Goal: Task Accomplishment & Management: Use online tool/utility

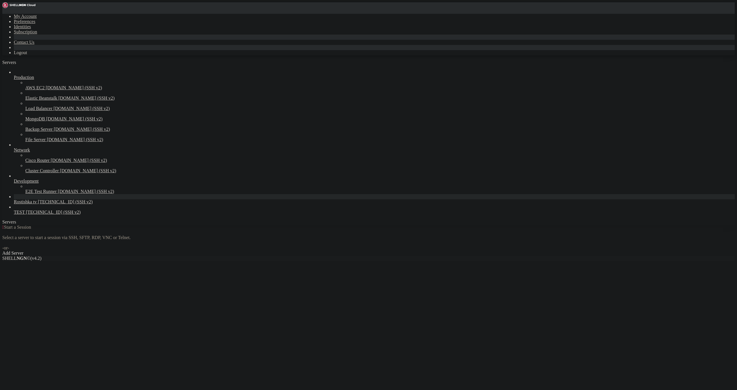
click at [33, 215] on link "TEST [TECHNICAL_ID] (SSH v2)" at bounding box center [374, 211] width 720 height 5
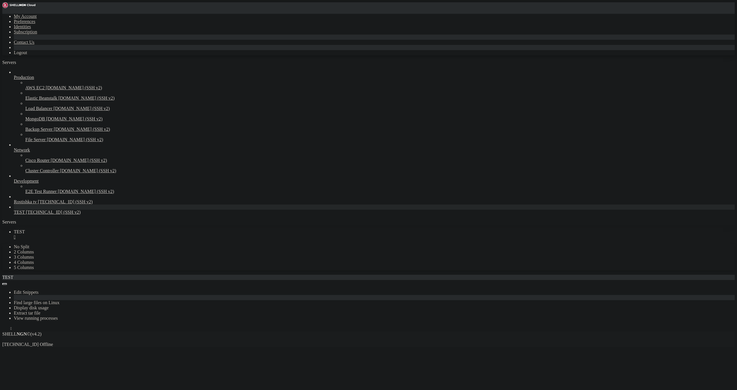
click at [33, 215] on link "TEST [TECHNICAL_ID] (SSH v2)" at bounding box center [374, 211] width 720 height 5
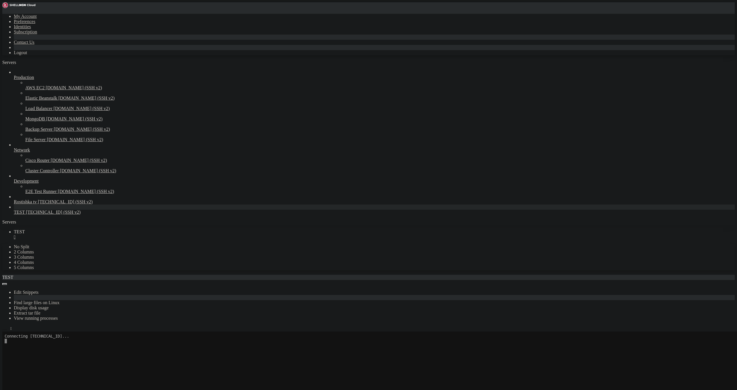
click at [5, 329] on icon "button" at bounding box center [5, 329] width 0 height 0
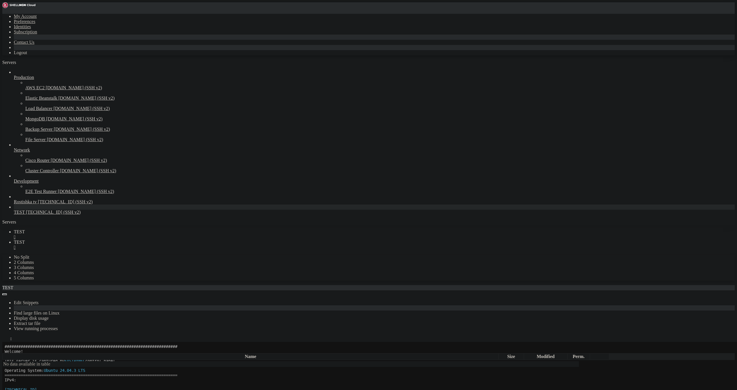
scroll to position [33, 0]
click at [7, 366] on span " .." at bounding box center [5, 368] width 4 height 5
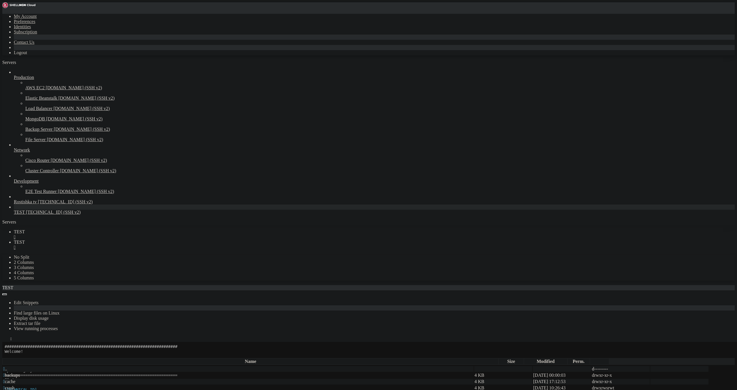
click at [110, 372] on td " fastuser" at bounding box center [238, 375] width 470 height 6
click at [111, 372] on td " data" at bounding box center [238, 375] width 470 height 6
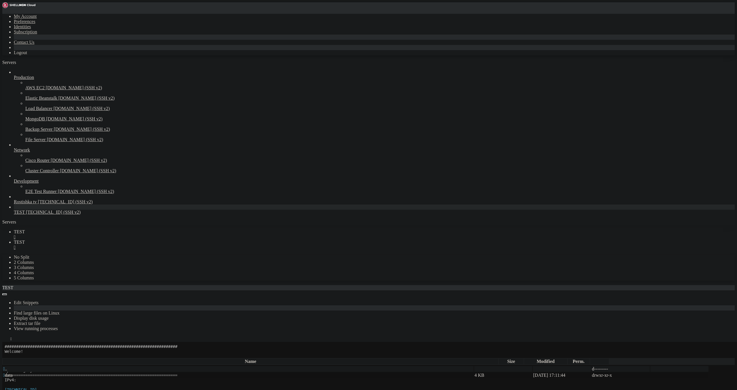
click at [111, 372] on td " data" at bounding box center [238, 375] width 470 height 6
click at [41, 372] on span " [TECHNICAL_ID]" at bounding box center [22, 374] width 38 height 5
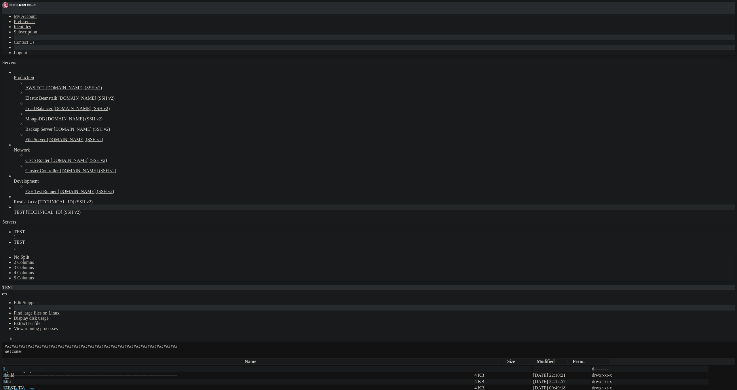
click at [24, 385] on span " TEST_TV" at bounding box center [13, 387] width 21 height 5
type input "/var/www/fastuser/data/www/[TECHNICAL_ID][URL]"
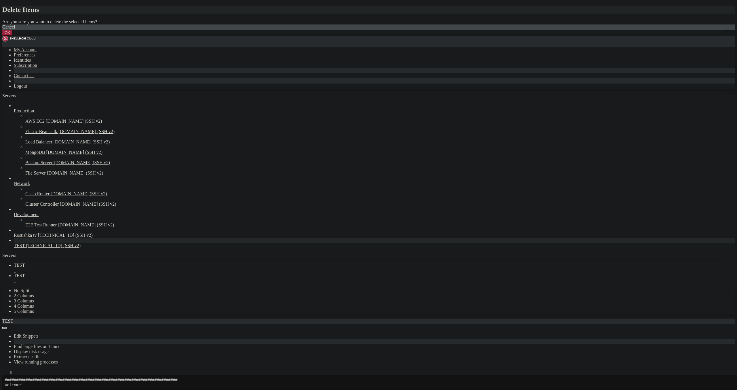
click at [12, 36] on button "OK" at bounding box center [7, 33] width 10 height 6
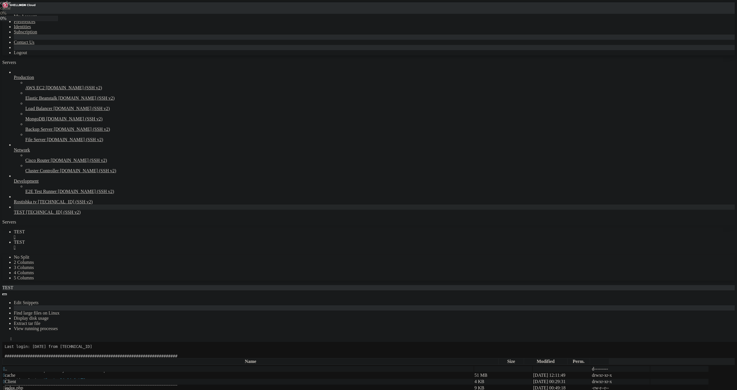
scroll to position [24, 0]
